Goal: Register for event/course

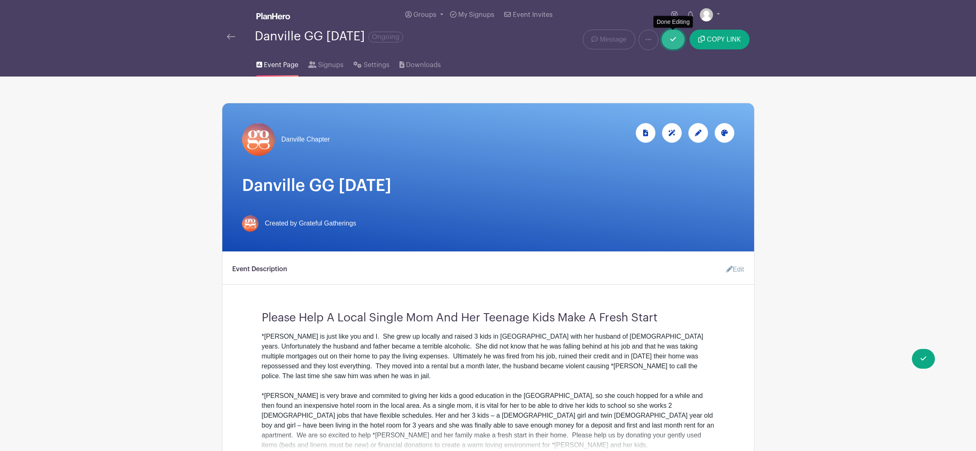
click at [678, 43] on link at bounding box center [673, 40] width 23 height 20
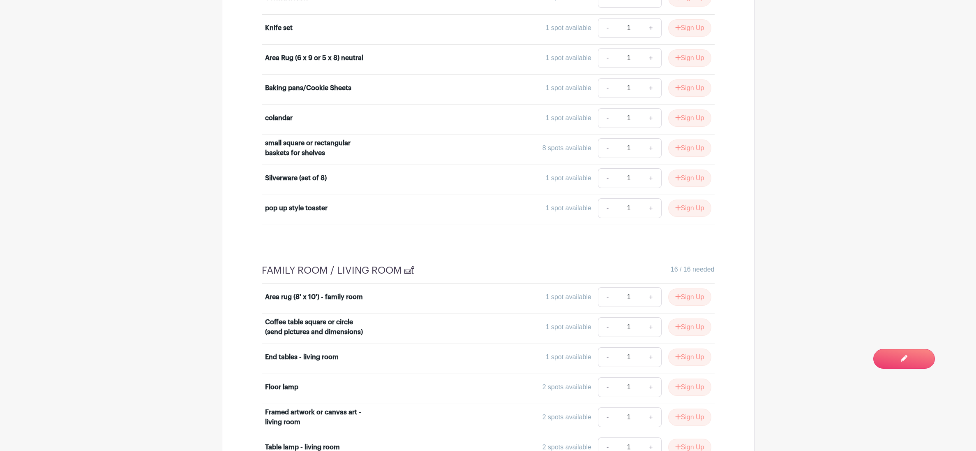
scroll to position [1748, 0]
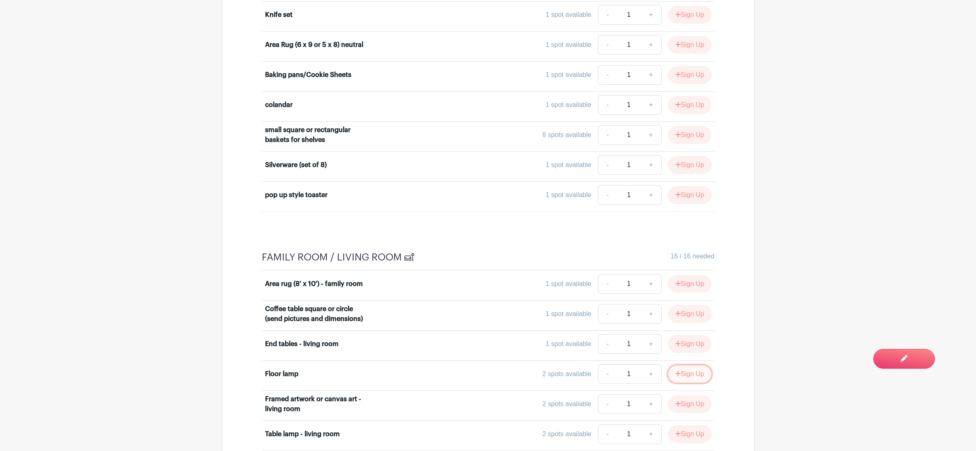
click at [691, 382] on button "Sign Up" at bounding box center [690, 373] width 43 height 17
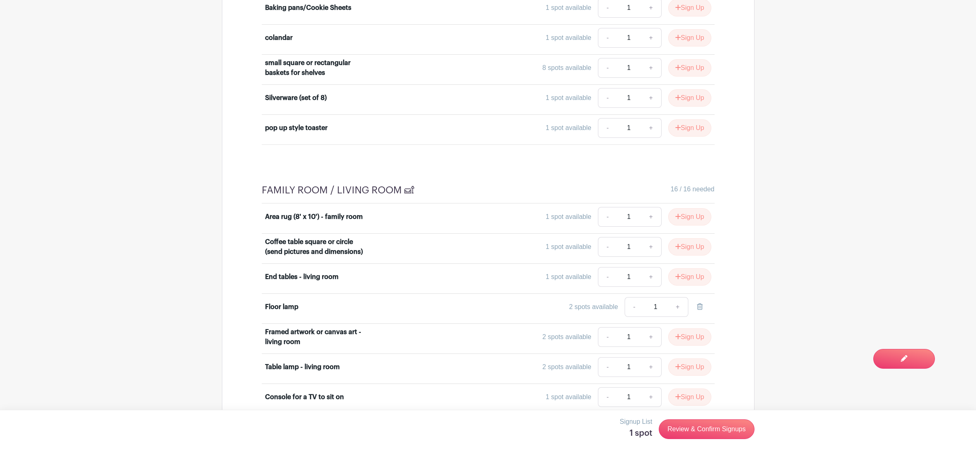
scroll to position [1823, 0]
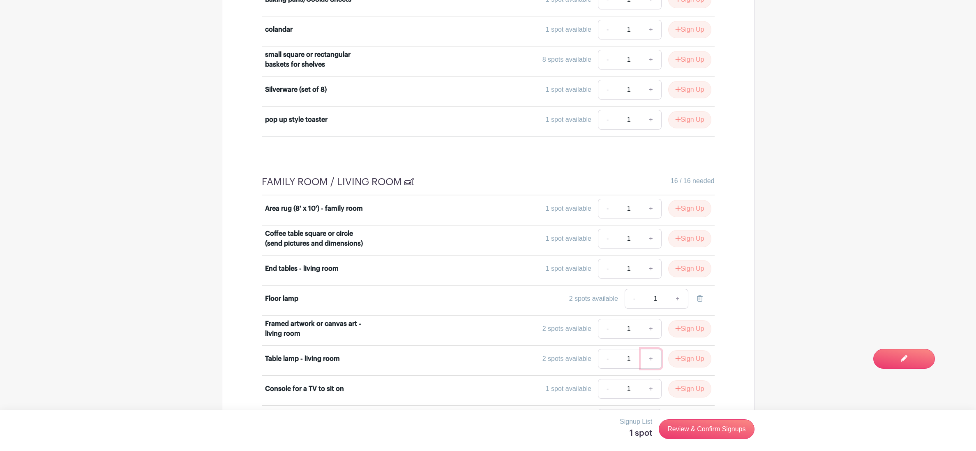
click at [648, 368] on link "+" at bounding box center [651, 359] width 21 height 20
type input "2"
click at [648, 368] on link "+" at bounding box center [651, 359] width 21 height 20
click at [698, 367] on button "Sign Up" at bounding box center [690, 358] width 43 height 17
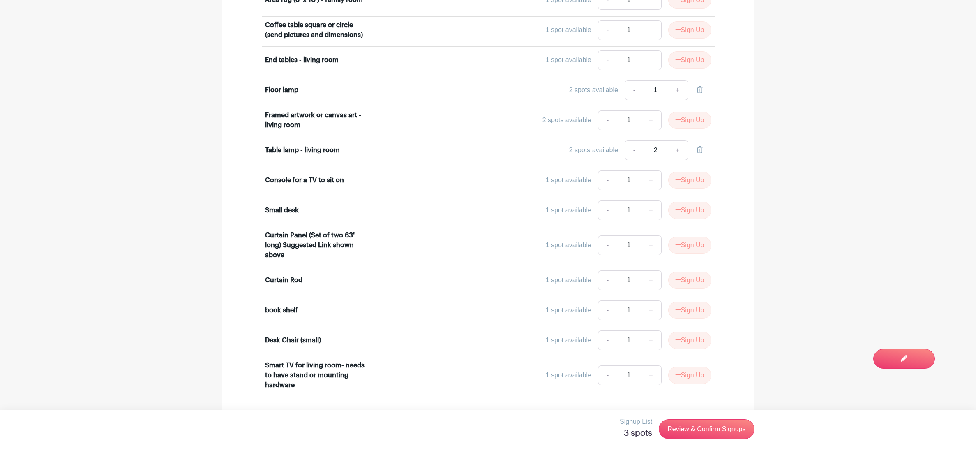
scroll to position [2031, 0]
click at [699, 93] on icon at bounding box center [700, 90] width 6 height 7
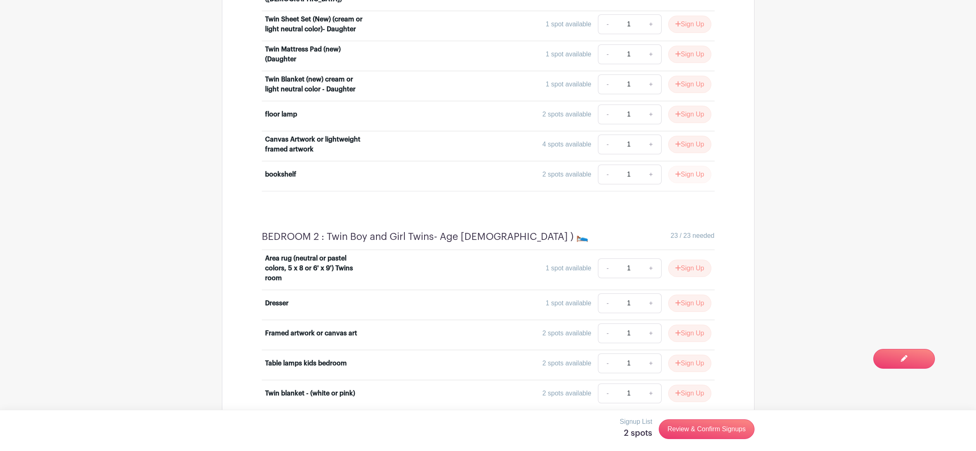
scroll to position [3164, 0]
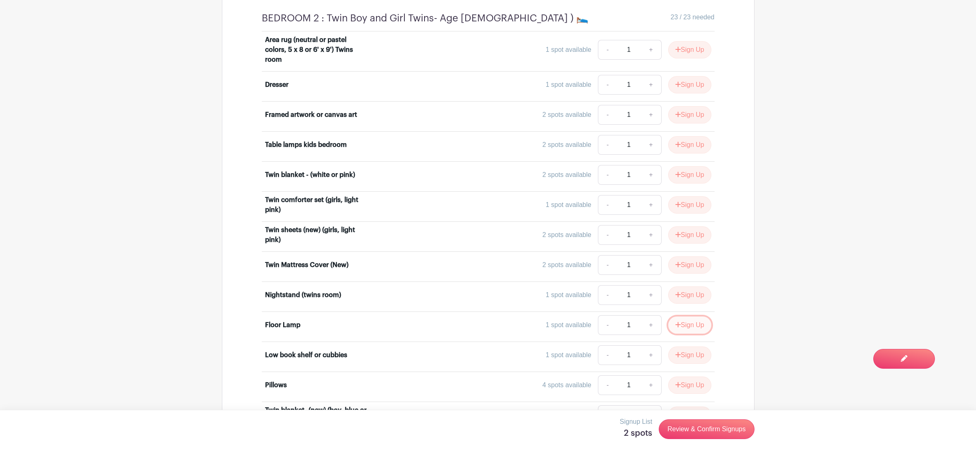
click at [680, 333] on button "Sign Up" at bounding box center [690, 324] width 43 height 17
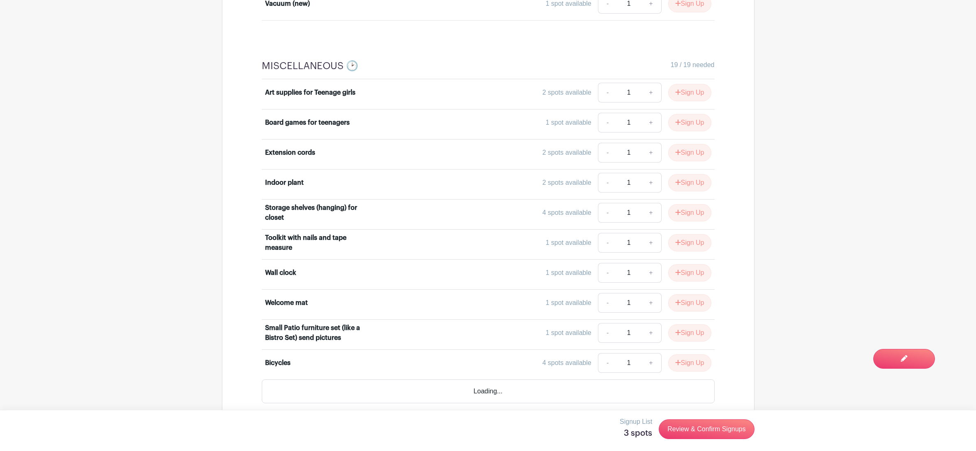
scroll to position [3896, 0]
click at [692, 275] on button "Sign Up" at bounding box center [690, 272] width 43 height 17
click at [712, 429] on link "Review & Confirm Signups" at bounding box center [706, 429] width 95 height 20
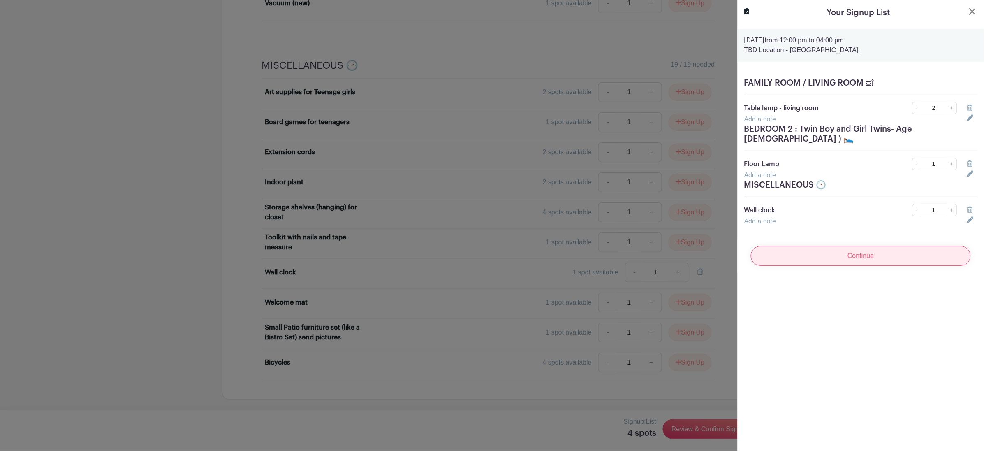
click at [852, 247] on input "Continue" at bounding box center [861, 256] width 220 height 20
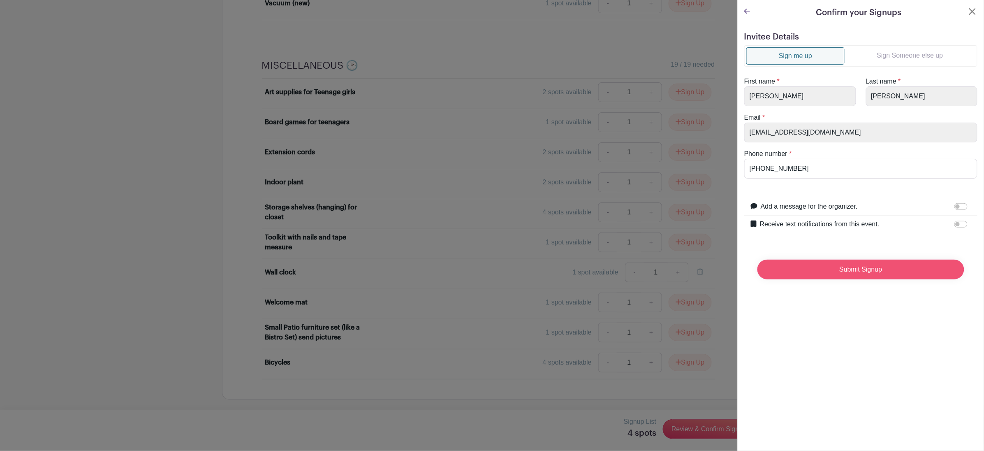
click at [848, 274] on input "Submit Signup" at bounding box center [860, 269] width 207 height 20
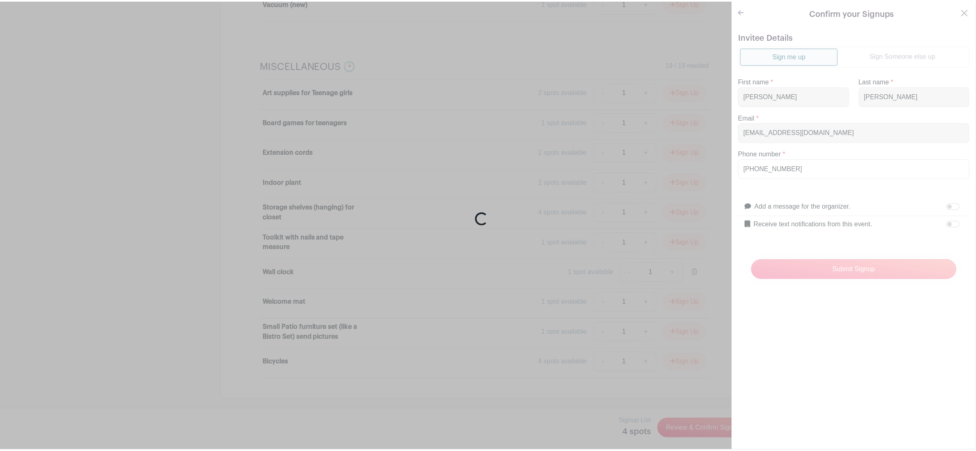
scroll to position [3930, 0]
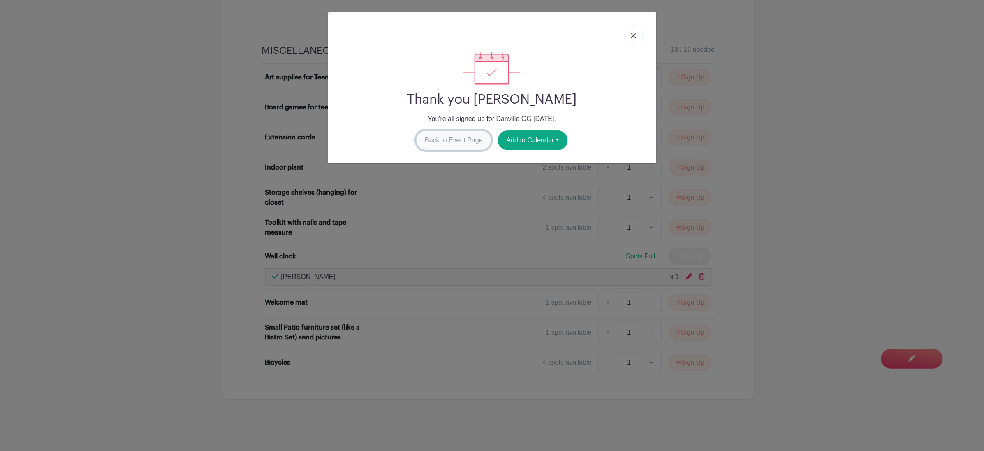
click at [463, 138] on link "Back to Event Page" at bounding box center [453, 140] width 75 height 20
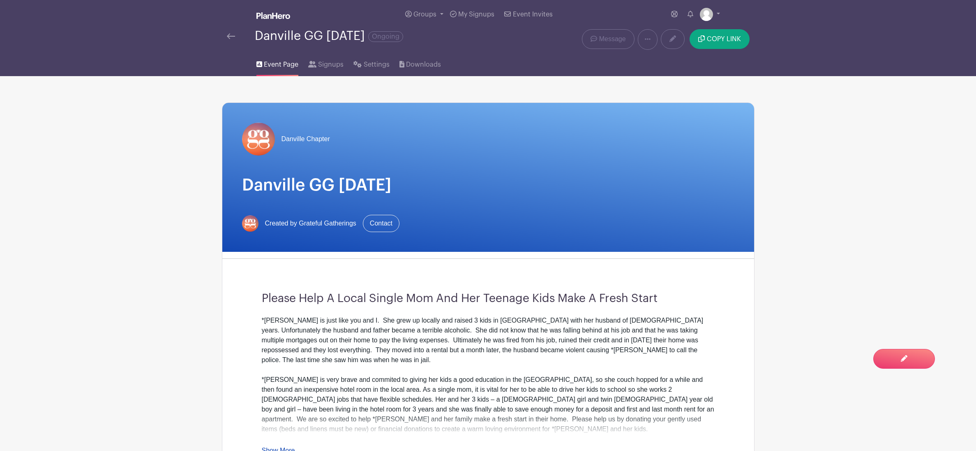
scroll to position [0, 0]
click at [915, 354] on span "Switch to Edit Mode" at bounding box center [878, 358] width 78 height 8
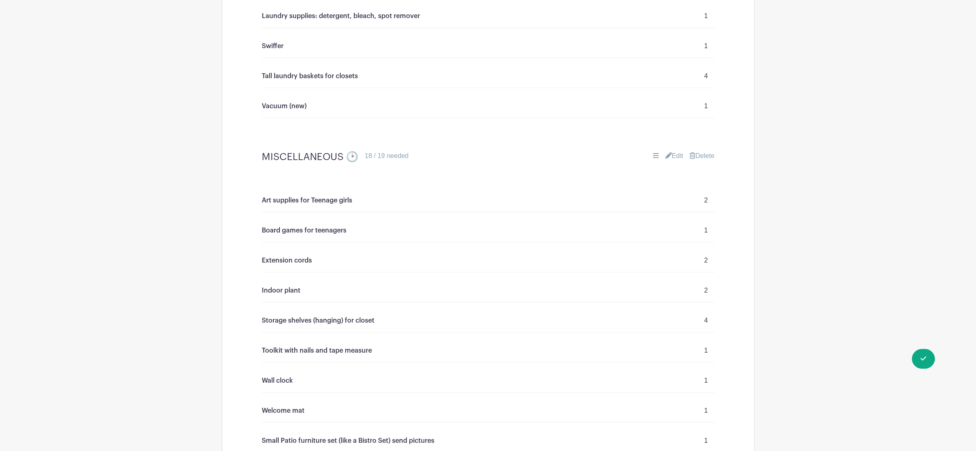
scroll to position [3925, 0]
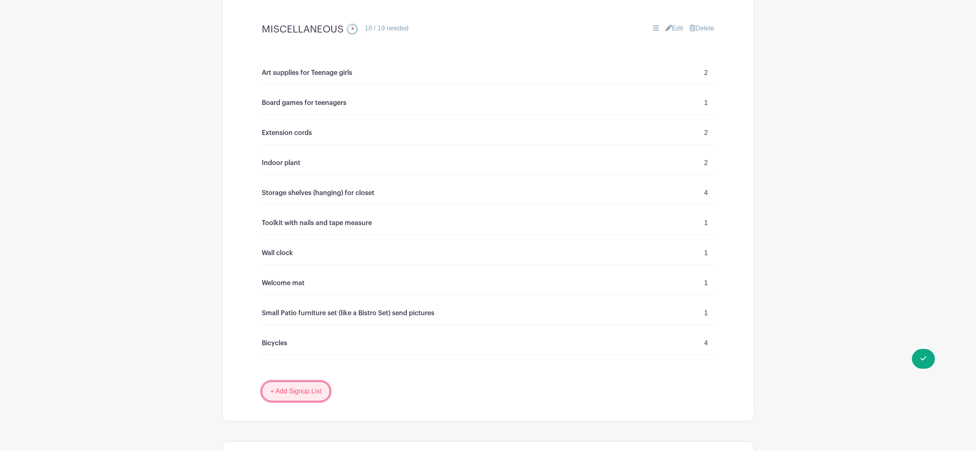
click at [292, 394] on link "+ Add Signup List" at bounding box center [296, 391] width 69 height 20
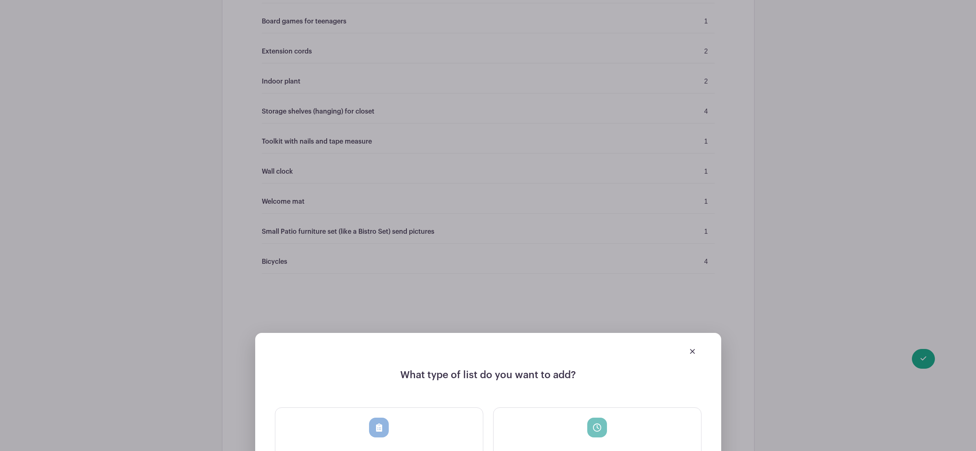
scroll to position [4012, 0]
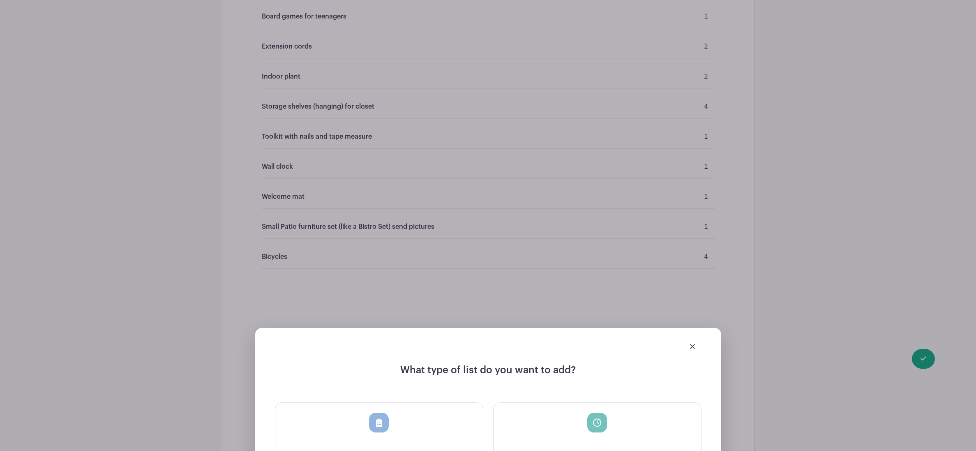
click at [694, 345] on img at bounding box center [692, 346] width 5 height 5
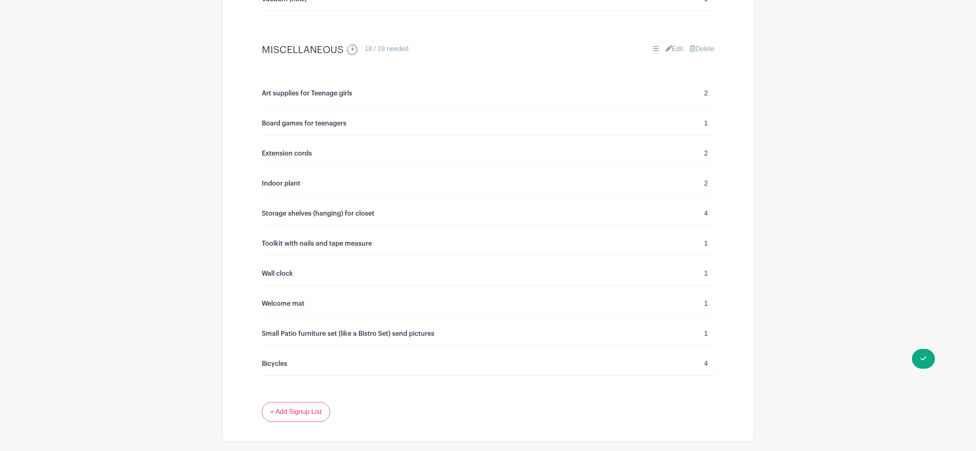
scroll to position [3833, 0]
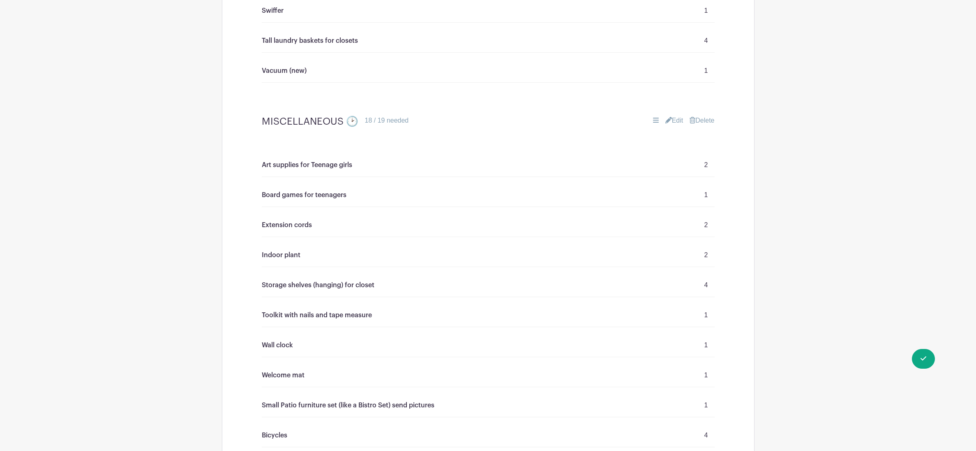
click at [674, 118] on link "Edit" at bounding box center [675, 121] width 18 height 10
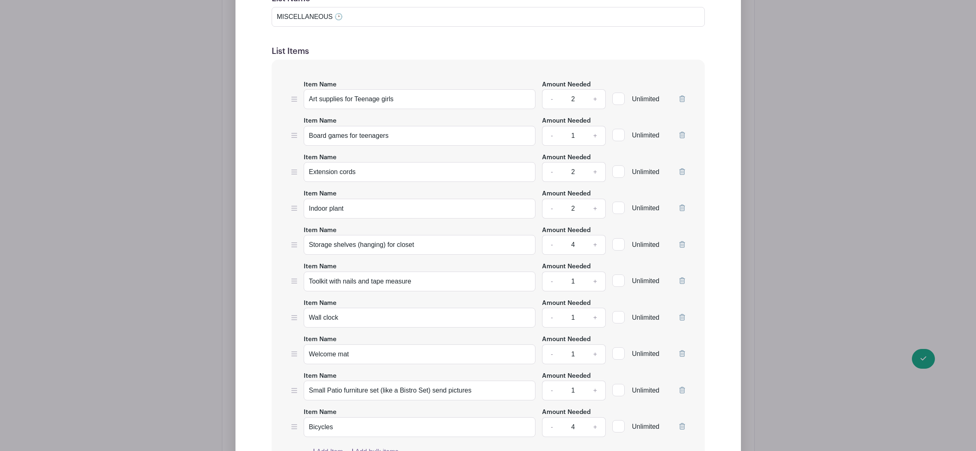
scroll to position [4249, 0]
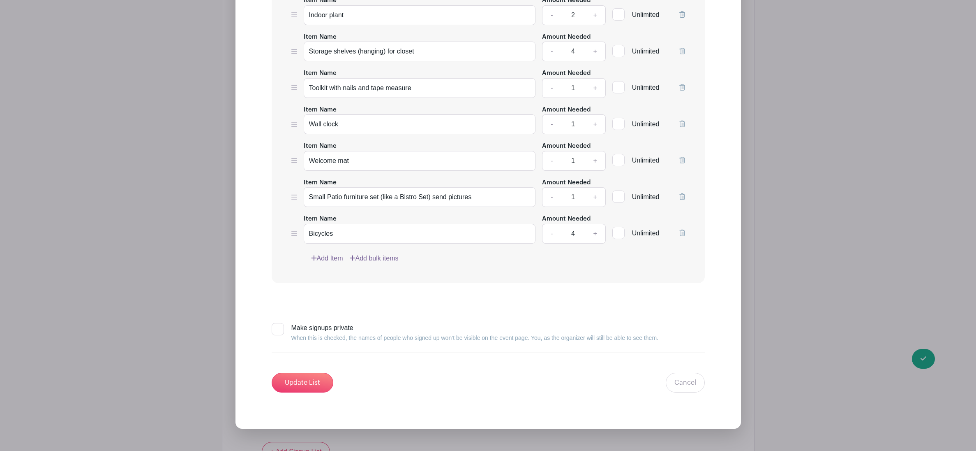
click at [321, 255] on link "Add Item" at bounding box center [327, 258] width 32 height 10
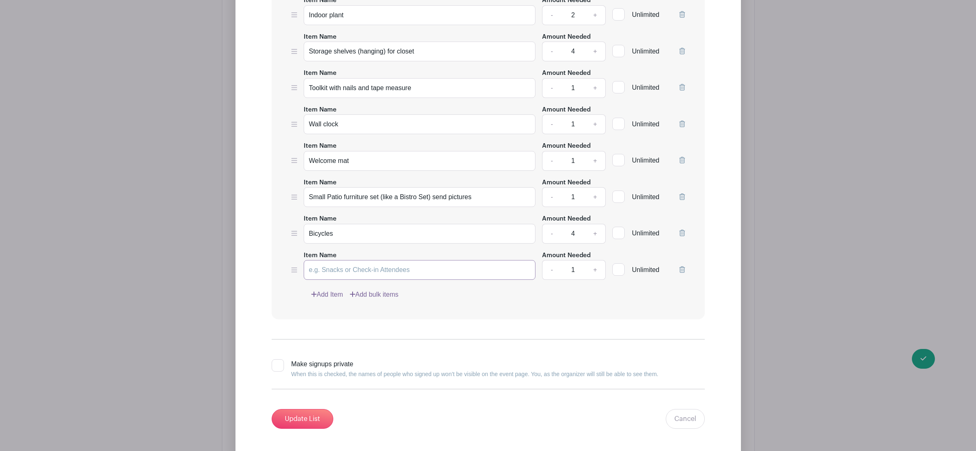
click at [331, 273] on input "Item Name" at bounding box center [420, 270] width 232 height 20
type input "Small side table and chairs"
click at [319, 416] on input "Update List" at bounding box center [303, 419] width 62 height 20
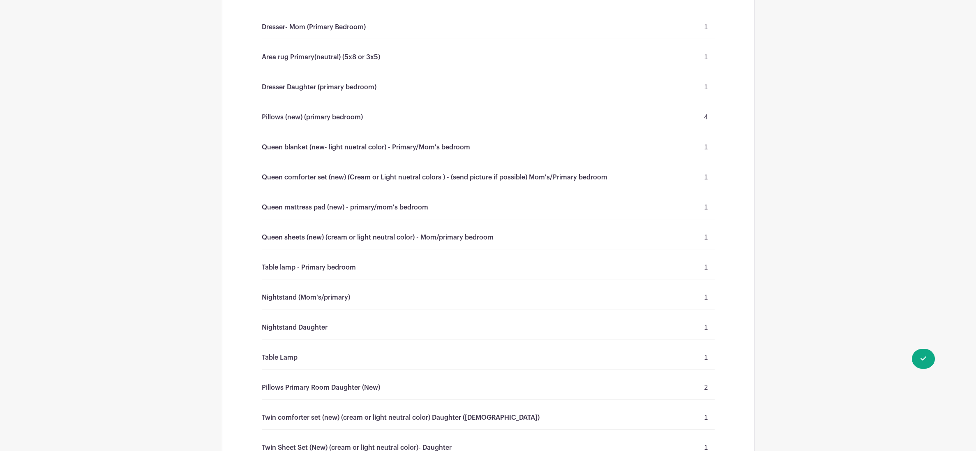
scroll to position [1684, 0]
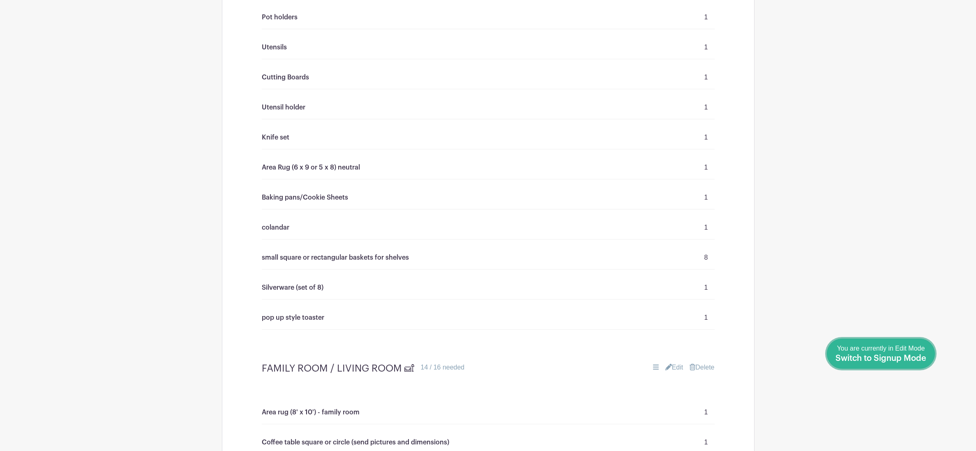
click at [925, 364] on link "Done Editing You are currently in Edit Mode Switch to Signup Mode" at bounding box center [881, 353] width 108 height 30
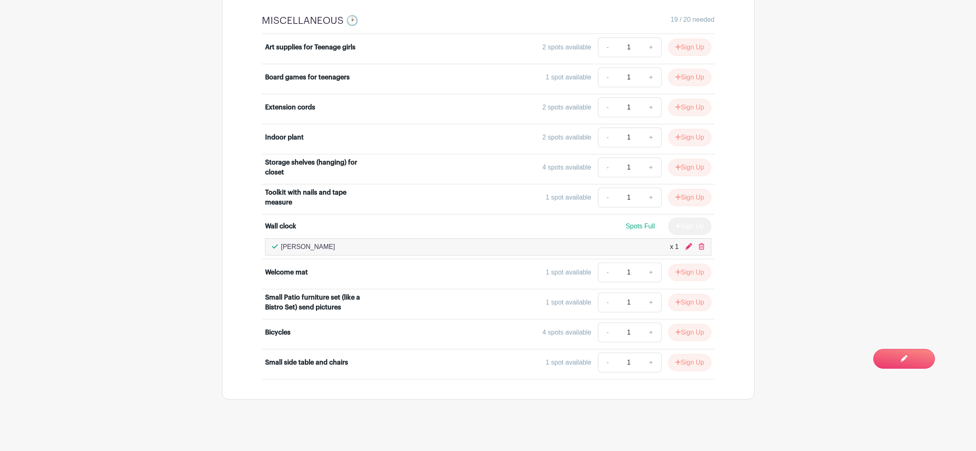
scroll to position [3975, 0]
click at [689, 361] on button "Sign Up" at bounding box center [690, 362] width 43 height 17
click at [693, 426] on link "Review & Confirm Signups" at bounding box center [706, 429] width 95 height 20
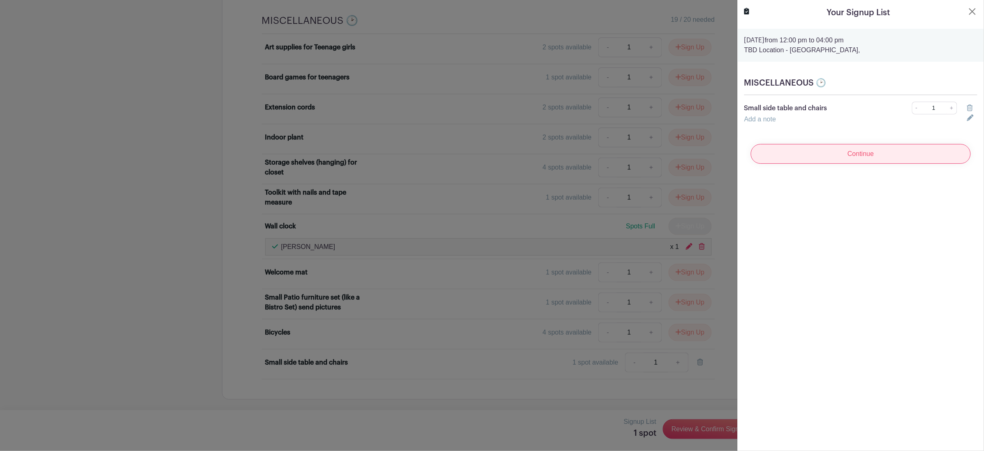
click at [831, 154] on input "Continue" at bounding box center [861, 154] width 220 height 20
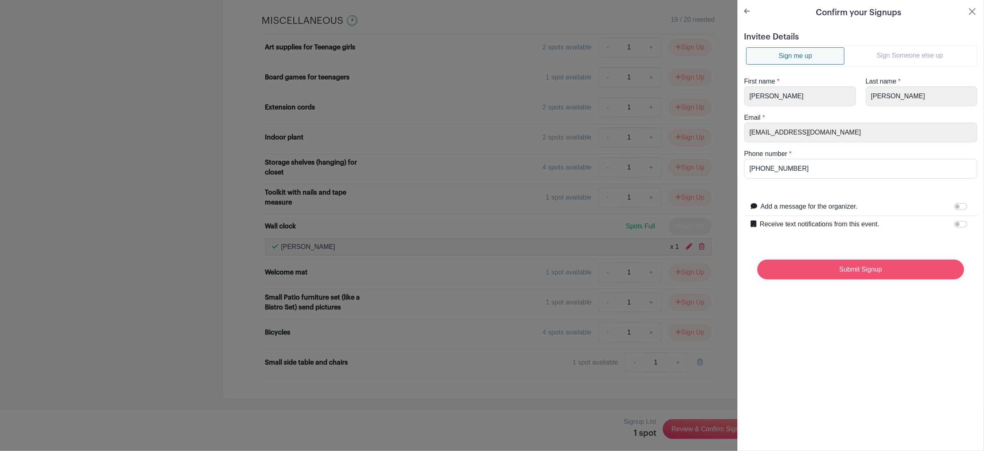
click at [812, 275] on input "Submit Signup" at bounding box center [860, 269] width 207 height 20
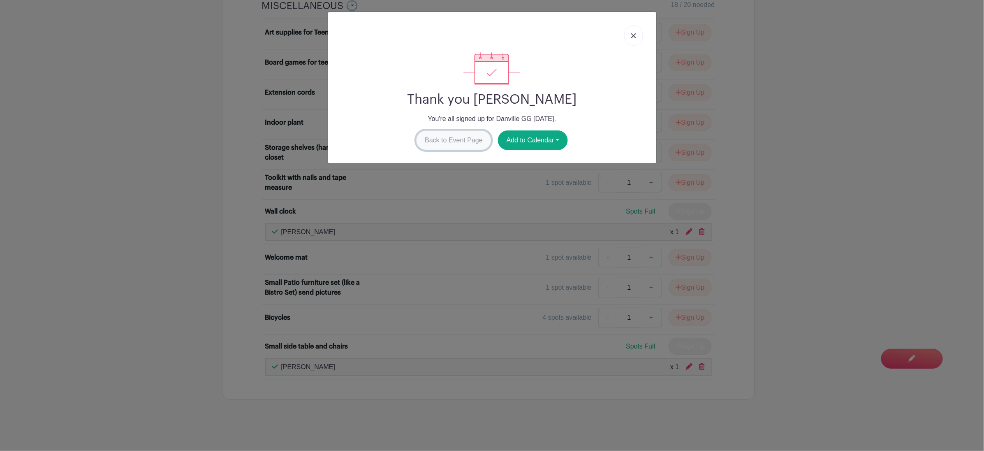
click at [457, 145] on link "Back to Event Page" at bounding box center [453, 140] width 75 height 20
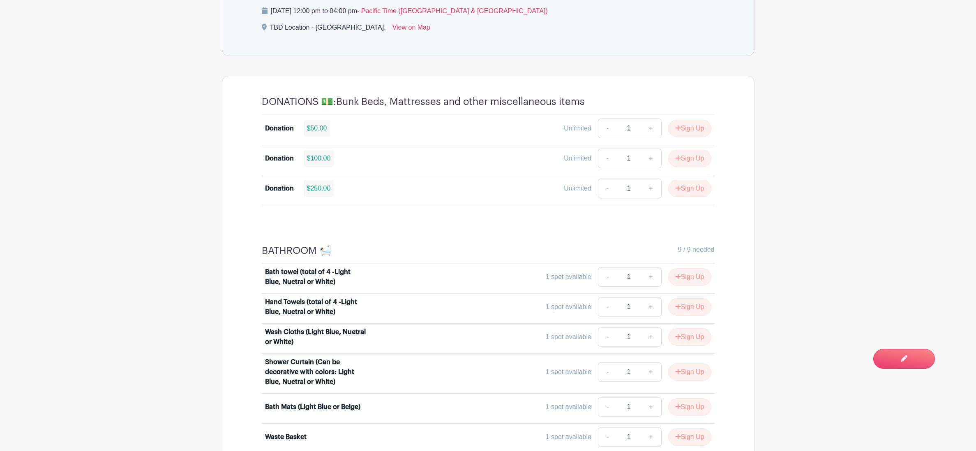
scroll to position [0, 0]
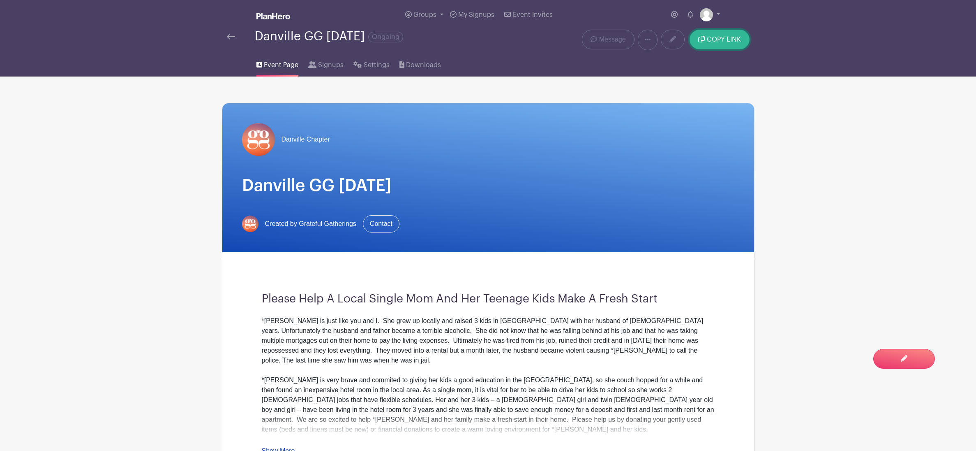
click at [726, 43] on button "COPY LINK" at bounding box center [720, 40] width 60 height 20
click at [716, 42] on span "COPY LINK" at bounding box center [724, 39] width 34 height 7
click at [725, 44] on button "COPY LINK" at bounding box center [720, 40] width 60 height 20
click at [725, 42] on span "COPY LINK" at bounding box center [724, 39] width 34 height 7
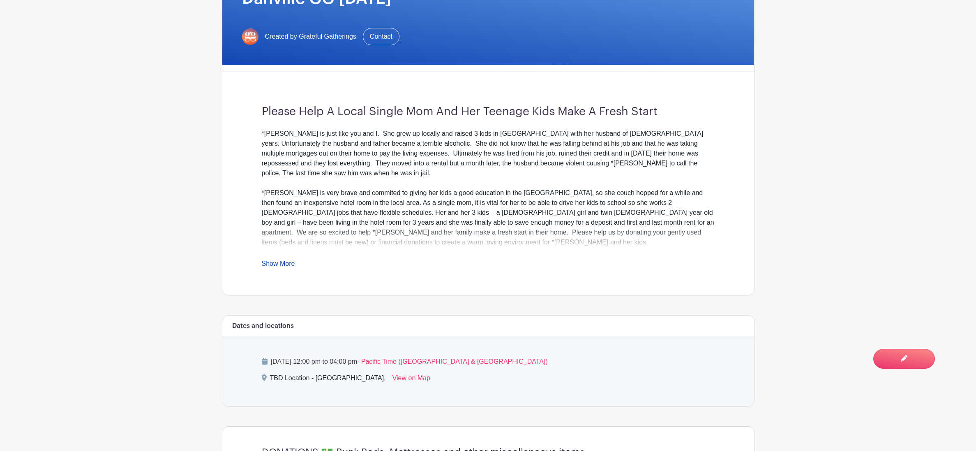
scroll to position [188, 0]
